Goal: Task Accomplishment & Management: Use online tool/utility

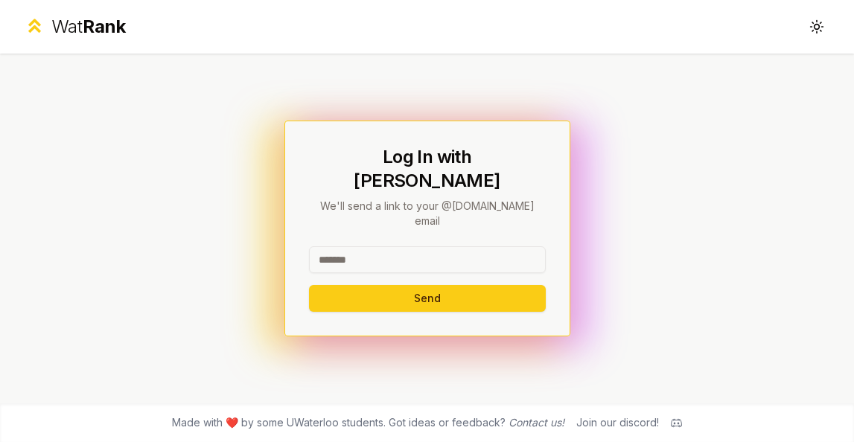
click at [343, 246] on input at bounding box center [427, 259] width 237 height 27
type input "*****"
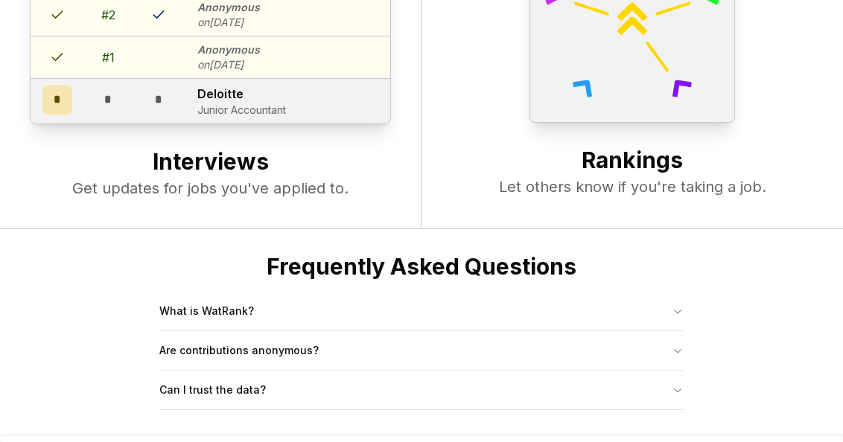
scroll to position [573, 0]
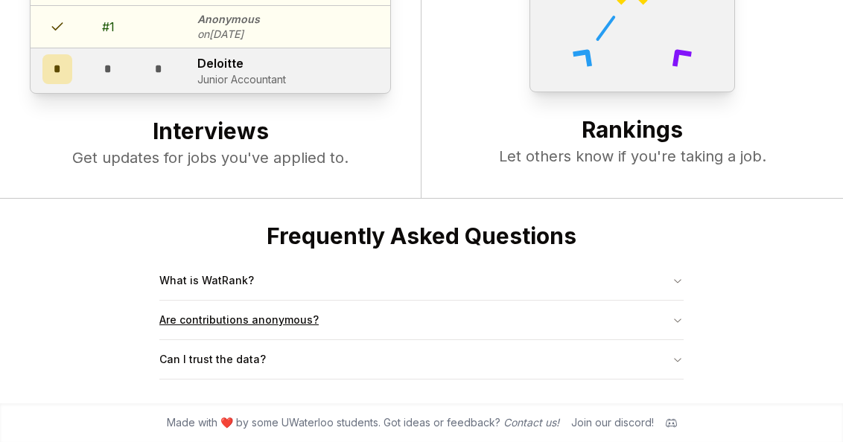
click at [253, 308] on button "Are contributions anonymous?" at bounding box center [421, 320] width 524 height 39
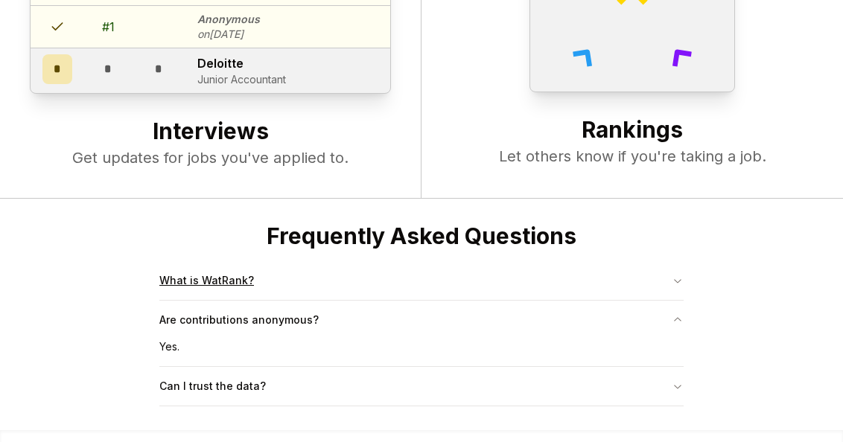
click at [261, 284] on button "What is WatRank?" at bounding box center [421, 280] width 524 height 39
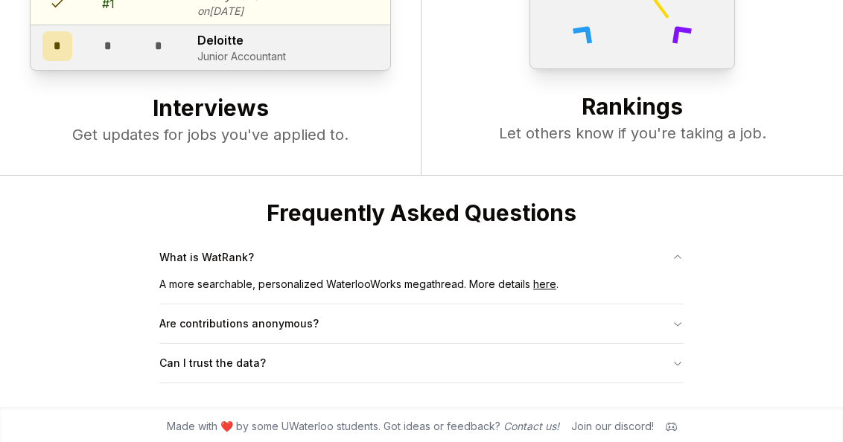
scroll to position [600, 0]
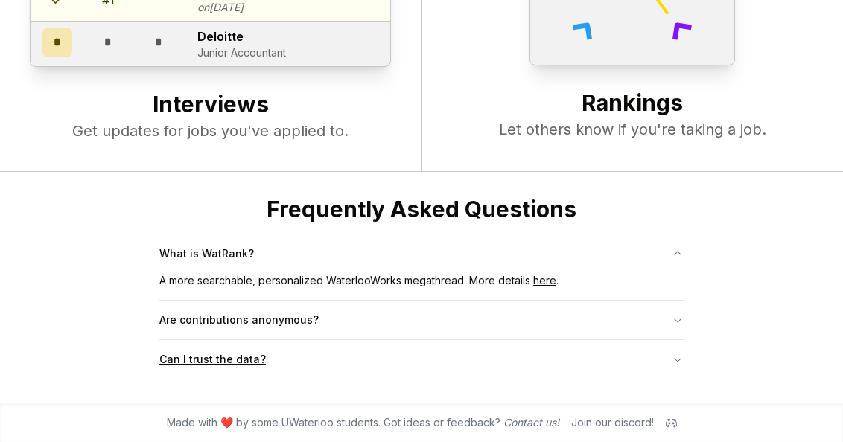
click at [241, 348] on button "Can I trust the data?" at bounding box center [421, 359] width 524 height 39
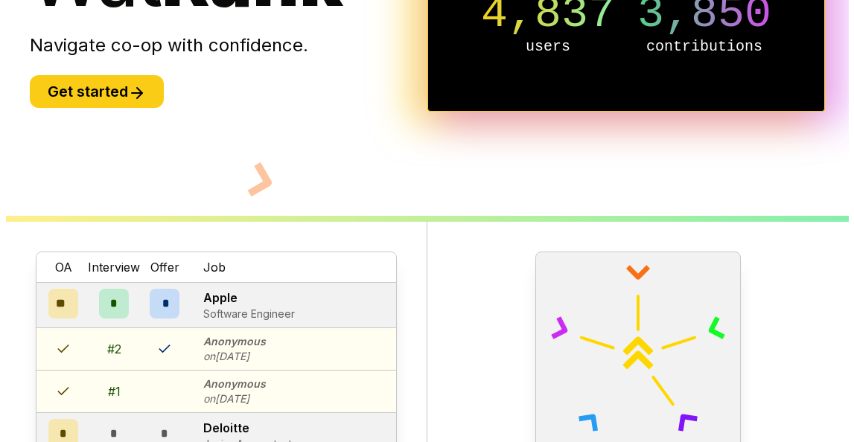
scroll to position [0, 0]
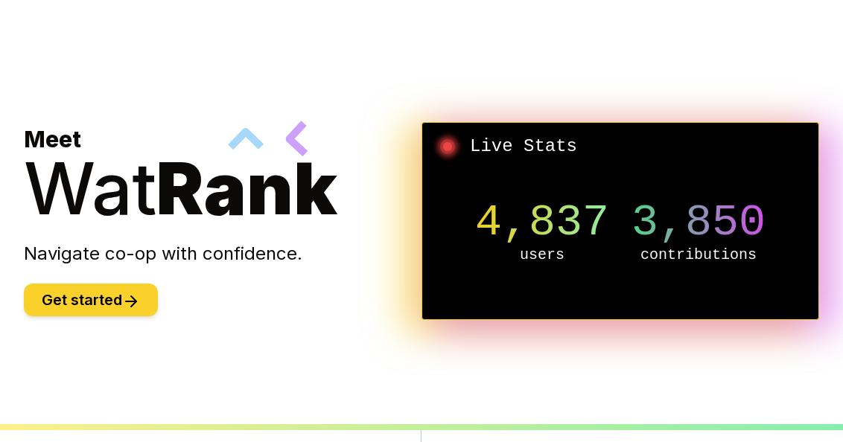
click at [129, 295] on icon at bounding box center [131, 302] width 18 height 18
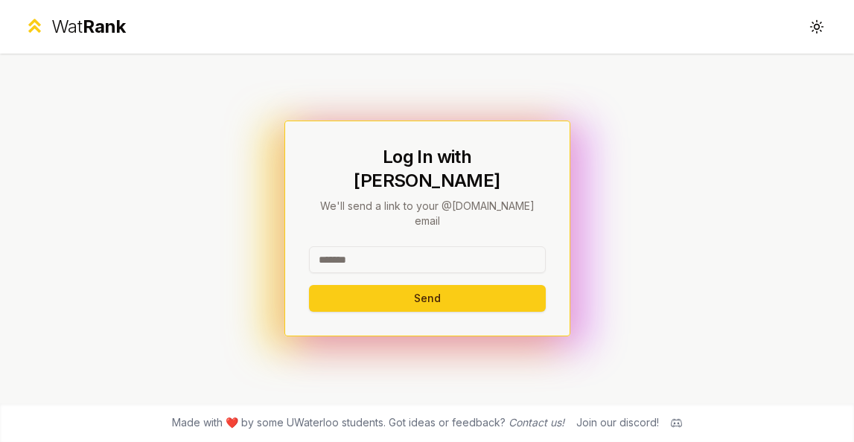
click at [336, 247] on input at bounding box center [427, 259] width 237 height 27
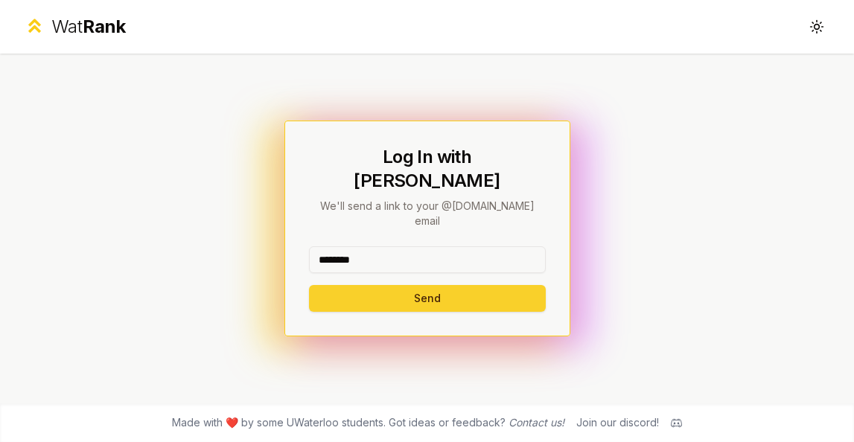
type input "********"
click at [360, 285] on button "Send" at bounding box center [427, 298] width 237 height 27
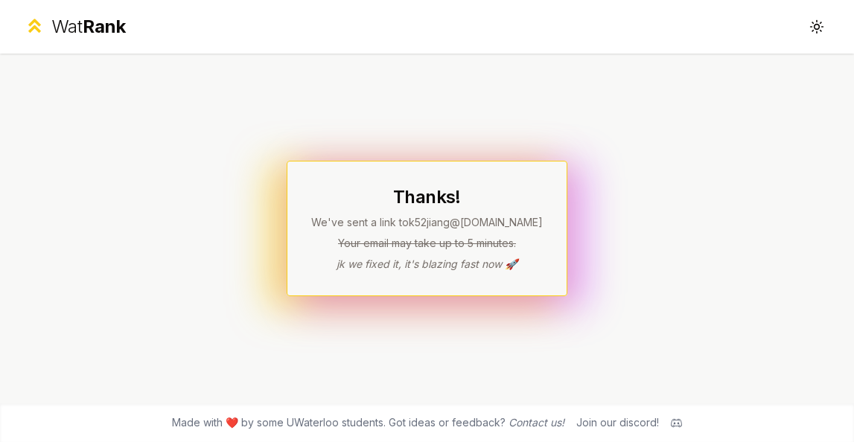
click at [374, 263] on p "jk we fixed it, it's blazing fast now 🚀" at bounding box center [427, 264] width 232 height 15
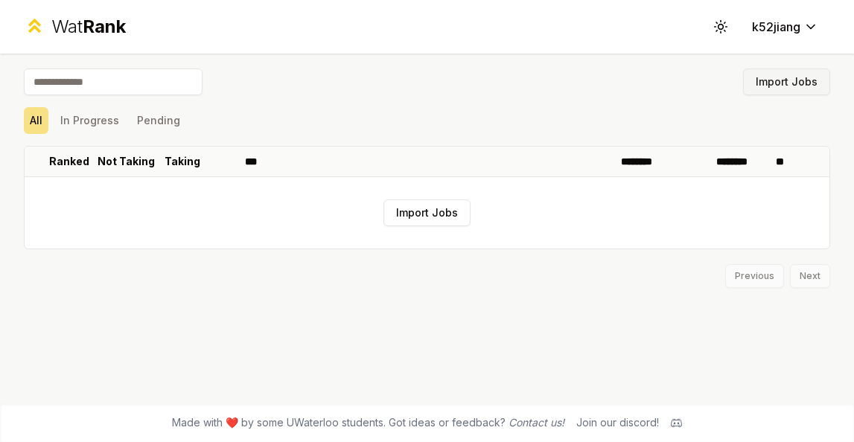
click at [771, 86] on button "Import Jobs" at bounding box center [786, 82] width 87 height 27
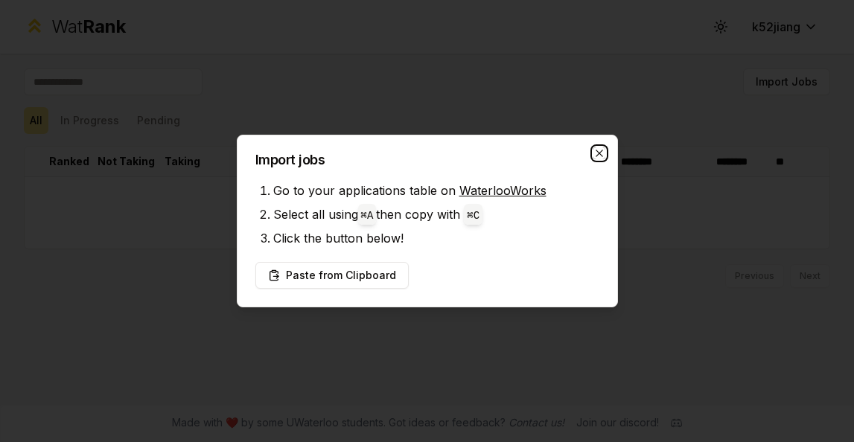
click at [600, 149] on icon "button" at bounding box center [599, 153] width 12 height 12
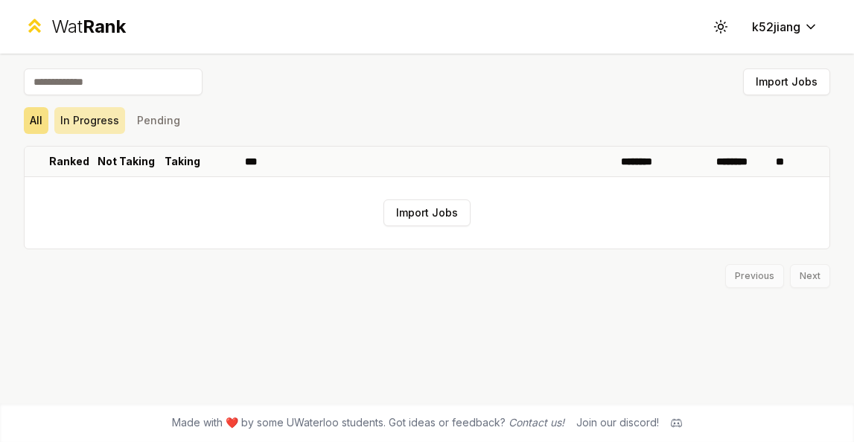
click at [93, 123] on button "In Progress" at bounding box center [89, 120] width 71 height 27
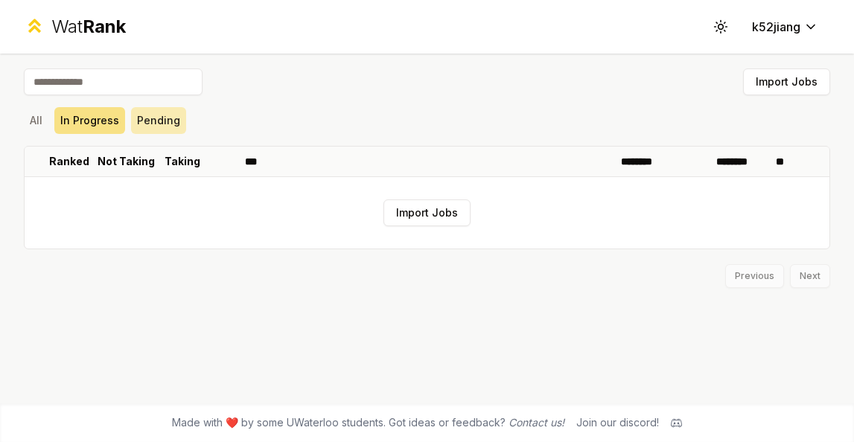
click at [147, 125] on button "Pending" at bounding box center [158, 120] width 55 height 27
click at [77, 129] on button "In Progress" at bounding box center [89, 120] width 71 height 27
click at [31, 126] on button "All" at bounding box center [36, 120] width 25 height 27
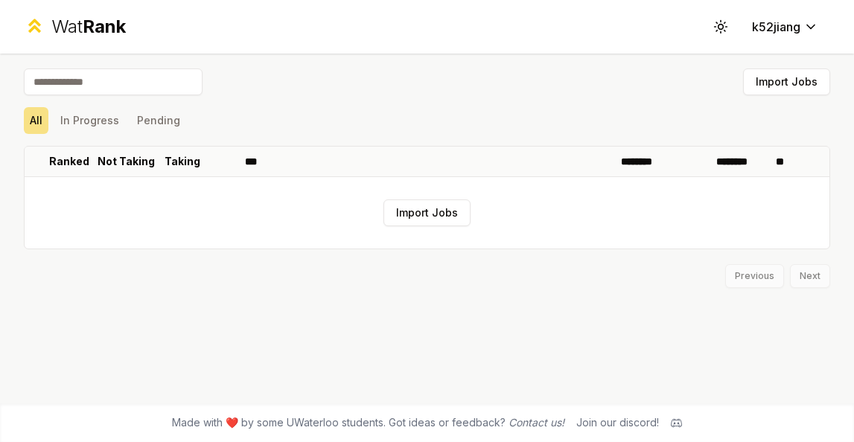
click at [73, 78] on input at bounding box center [113, 82] width 179 height 27
click at [60, 35] on div "Wat Rank" at bounding box center [88, 27] width 74 height 24
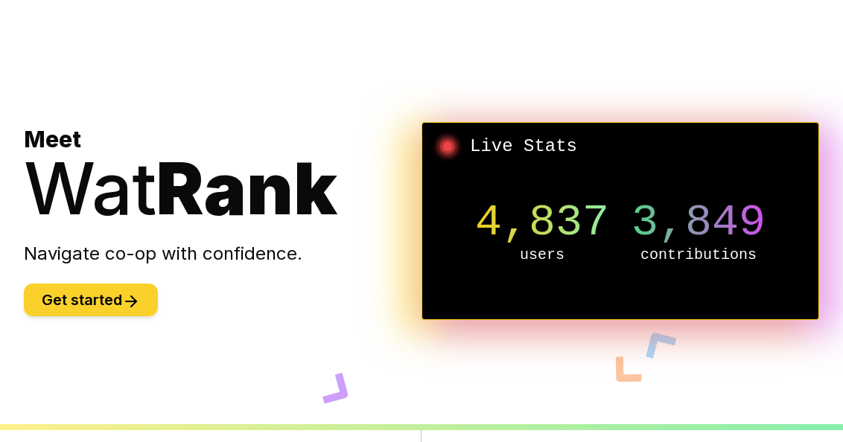
click at [98, 299] on button "Get started" at bounding box center [91, 300] width 134 height 33
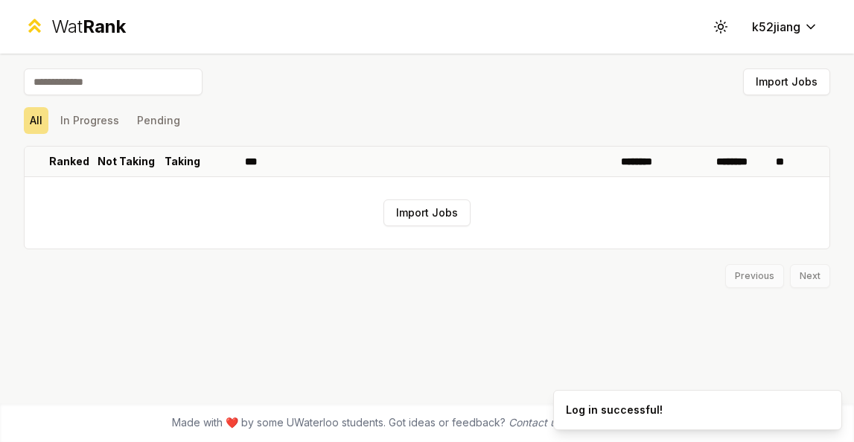
click at [161, 83] on input at bounding box center [113, 82] width 179 height 27
type input "*****"
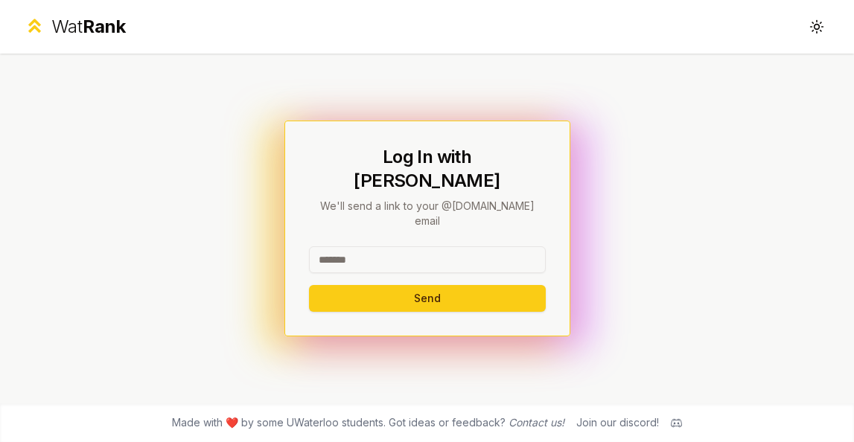
click at [322, 246] on input at bounding box center [427, 259] width 237 height 27
click at [573, 185] on div "Log In with WatIAM We'll send a link to your @uwaterloo.ca email Send" at bounding box center [427, 229] width 854 height 350
click at [103, 34] on span "Rank" at bounding box center [104, 27] width 43 height 22
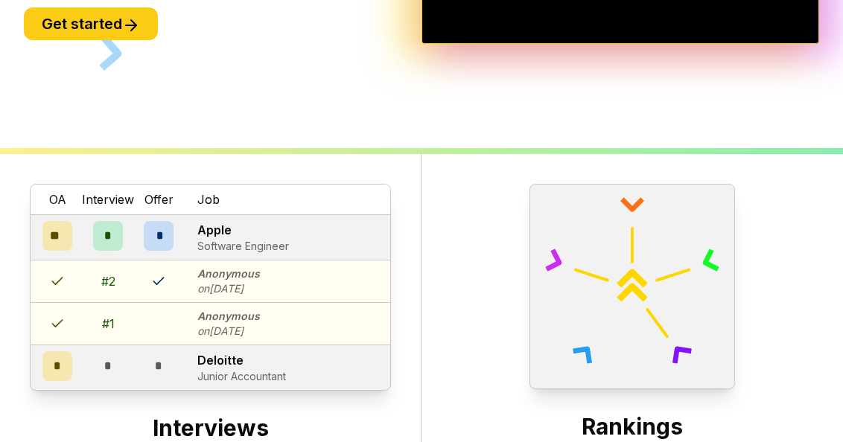
scroll to position [280, 0]
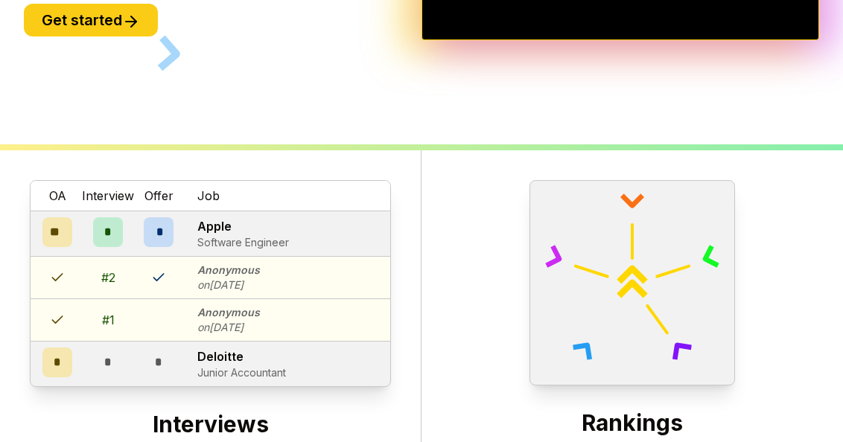
click at [205, 225] on p "Apple" at bounding box center [243, 226] width 92 height 18
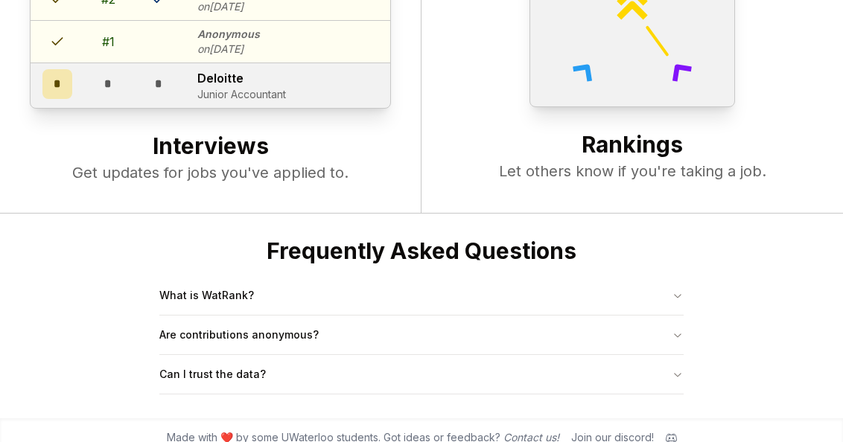
scroll to position [573, 0]
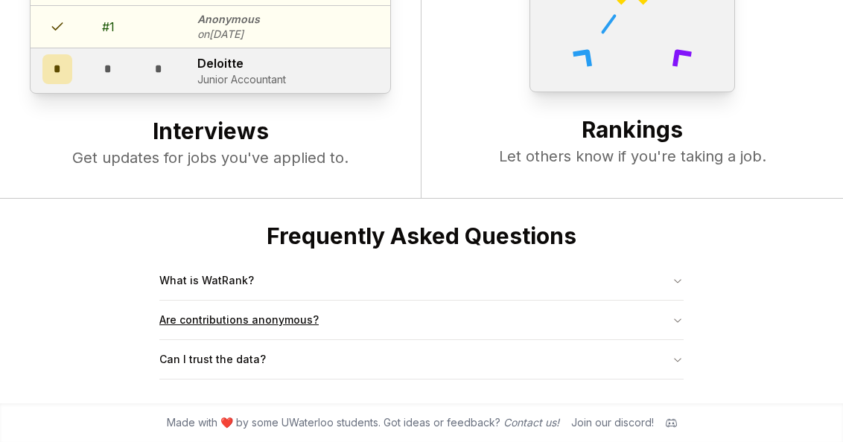
click at [258, 316] on button "Are contributions anonymous?" at bounding box center [421, 320] width 524 height 39
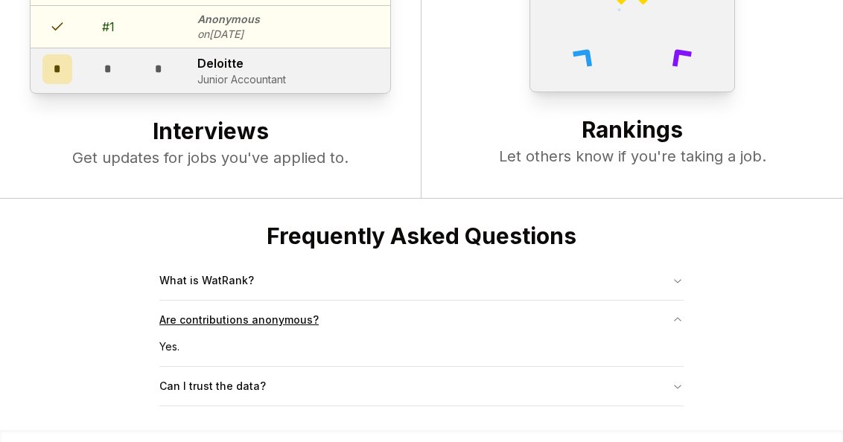
scroll to position [599, 0]
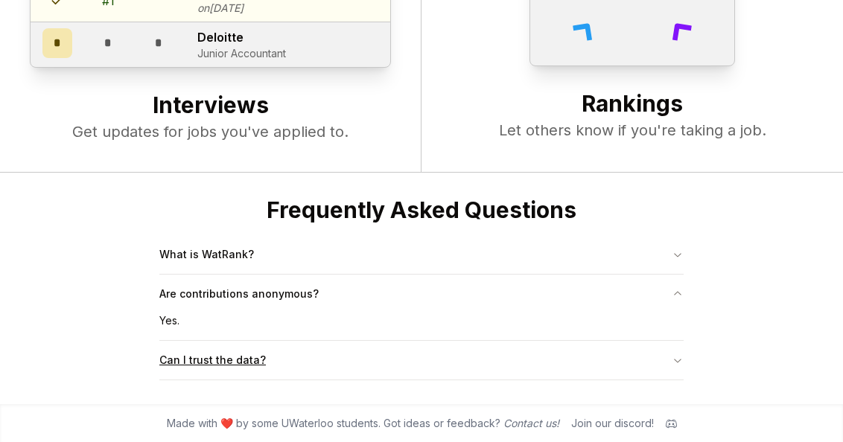
click at [236, 370] on button "Can I trust the data?" at bounding box center [421, 360] width 524 height 39
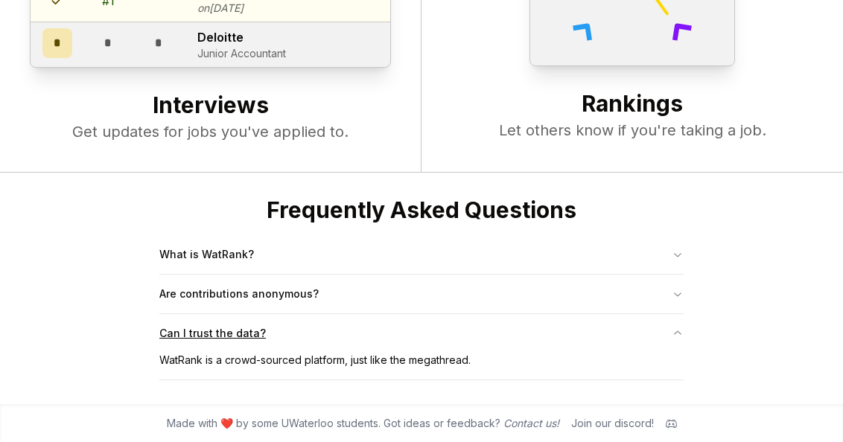
scroll to position [600, 0]
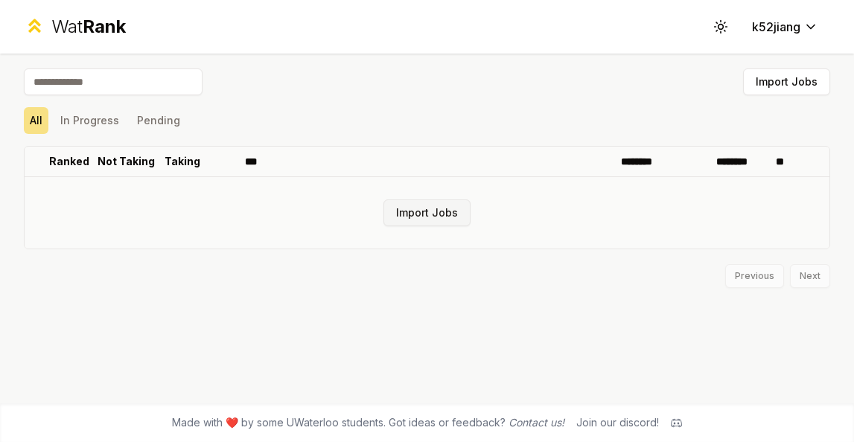
click at [418, 219] on button "Import Jobs" at bounding box center [426, 213] width 87 height 27
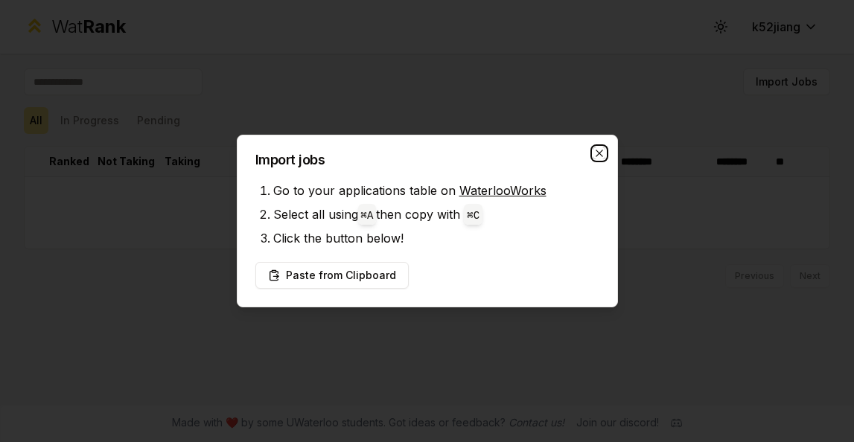
click at [594, 151] on icon "button" at bounding box center [599, 153] width 12 height 12
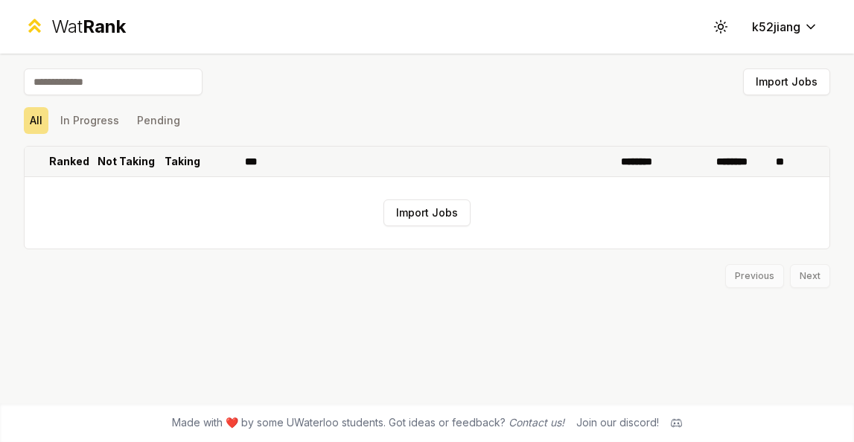
click at [650, 162] on p "********" at bounding box center [643, 161] width 44 height 15
click at [176, 127] on button "Pending" at bounding box center [158, 120] width 55 height 27
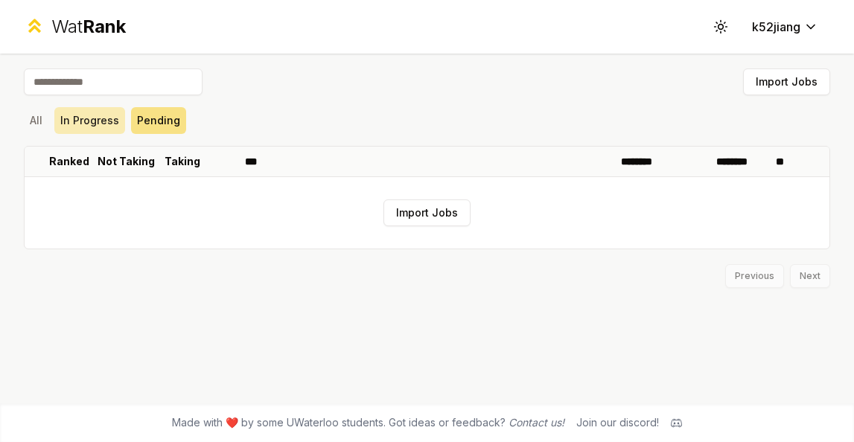
click at [98, 121] on button "In Progress" at bounding box center [89, 120] width 71 height 27
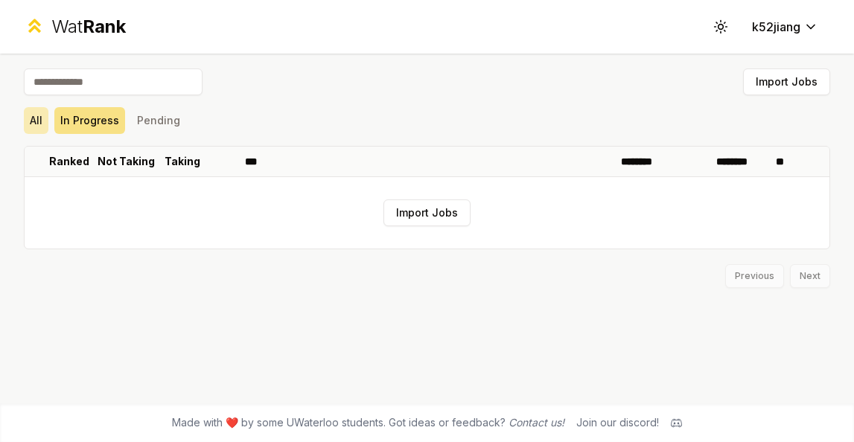
click at [48, 121] on button "All" at bounding box center [36, 120] width 25 height 27
click at [759, 34] on body "Wat Rank Toggle theme k52jiang Import Jobs All In Progress Pending Ranked Not T…" at bounding box center [427, 221] width 854 height 442
click at [617, 50] on html "Wat Rank Toggle theme k52jiang Import Jobs All In Progress Pending Ranked Not T…" at bounding box center [427, 221] width 854 height 442
